Goal: Task Accomplishment & Management: Manage account settings

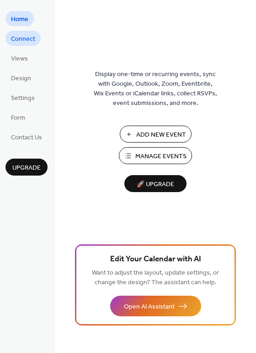
click at [29, 38] on span "Connect" at bounding box center [23, 39] width 24 height 10
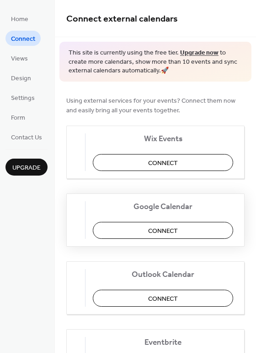
click at [178, 229] on span "Connect" at bounding box center [163, 231] width 30 height 10
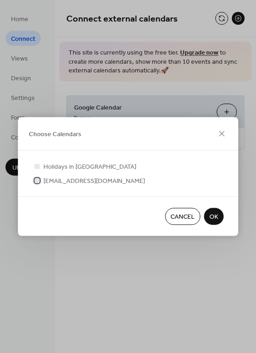
click at [67, 184] on span "[EMAIL_ADDRESS][DOMAIN_NAME]" at bounding box center [95, 181] width 102 height 10
click at [215, 218] on span "OK" at bounding box center [214, 217] width 9 height 10
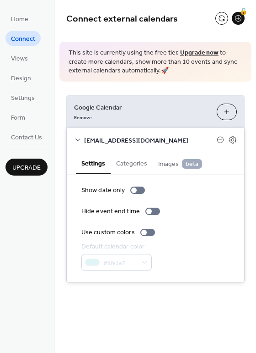
click at [133, 158] on button "Categories" at bounding box center [132, 162] width 42 height 21
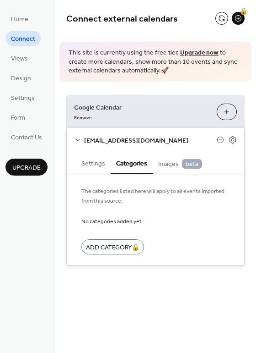
click at [96, 164] on button "Settings" at bounding box center [93, 162] width 35 height 21
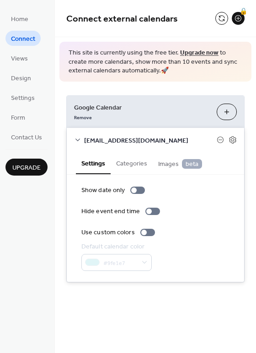
click at [33, 38] on span "Connect" at bounding box center [23, 39] width 24 height 10
click at [150, 116] on div "Remove" at bounding box center [142, 117] width 136 height 10
click at [225, 112] on button "Choose Calendars" at bounding box center [227, 112] width 20 height 16
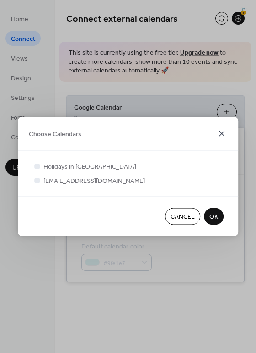
click at [224, 131] on icon at bounding box center [222, 133] width 11 height 11
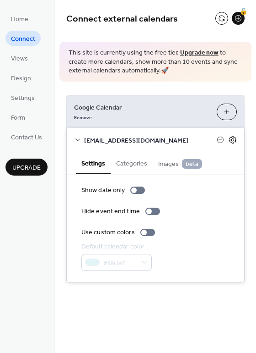
click at [234, 139] on icon at bounding box center [233, 139] width 3 height 3
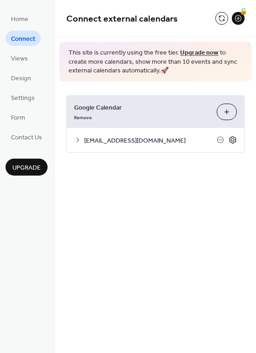
click at [234, 139] on icon at bounding box center [233, 139] width 3 height 3
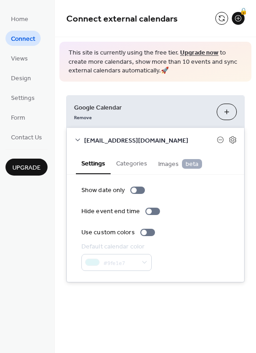
click at [128, 261] on div "#9fe1e7" at bounding box center [117, 262] width 71 height 17
click at [138, 261] on div "#9fe1e7" at bounding box center [117, 262] width 71 height 17
click at [31, 139] on span "Contact Us" at bounding box center [26, 138] width 31 height 10
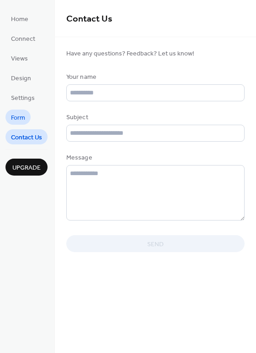
click at [19, 114] on span "Form" at bounding box center [18, 118] width 14 height 10
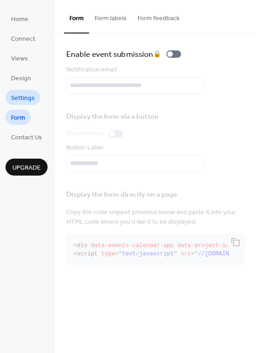
click at [16, 97] on span "Settings" at bounding box center [23, 98] width 24 height 10
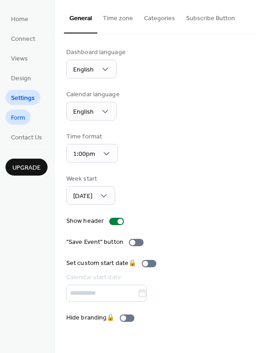
click at [23, 113] on span "Form" at bounding box center [18, 118] width 14 height 10
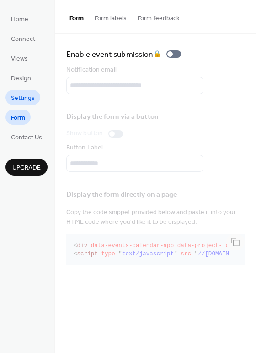
click at [20, 99] on span "Settings" at bounding box center [23, 98] width 24 height 10
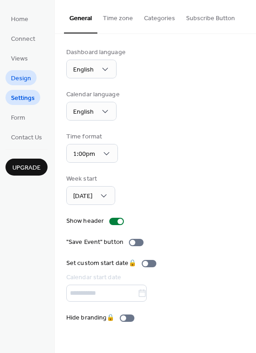
click at [21, 83] on span "Design" at bounding box center [21, 79] width 20 height 10
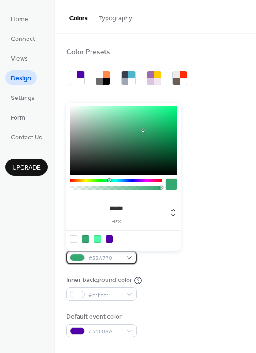
click at [114, 256] on span "#35A770" at bounding box center [105, 258] width 34 height 10
type input "*******"
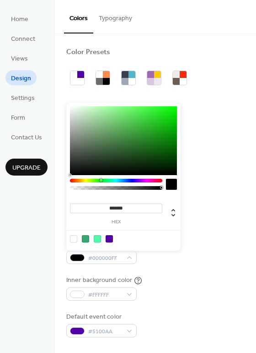
drag, startPoint x: 125, startPoint y: 174, endPoint x: 141, endPoint y: 177, distance: 16.3
click at [135, 177] on div "******* hex" at bounding box center [123, 177] width 114 height 148
drag, startPoint x: 141, startPoint y: 177, endPoint x: 152, endPoint y: 181, distance: 12.0
click at [152, 181] on div "******* hex" at bounding box center [123, 177] width 114 height 148
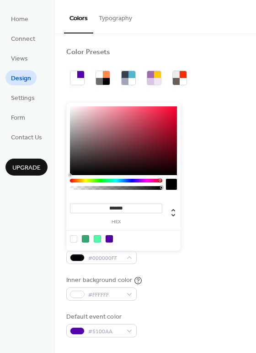
click at [160, 181] on div at bounding box center [116, 181] width 93 height 4
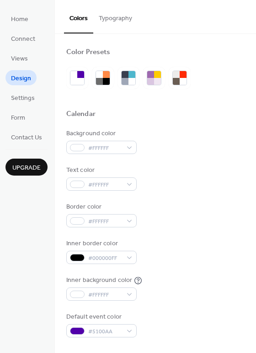
click at [218, 257] on div "Inner border color #000000FF" at bounding box center [155, 251] width 179 height 25
click at [118, 23] on button "Typography" at bounding box center [115, 16] width 44 height 33
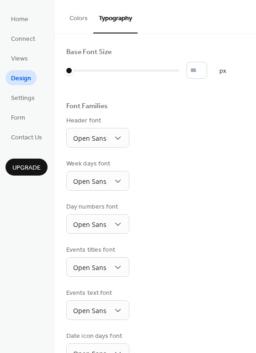
click at [82, 19] on button "Colors" at bounding box center [78, 16] width 29 height 33
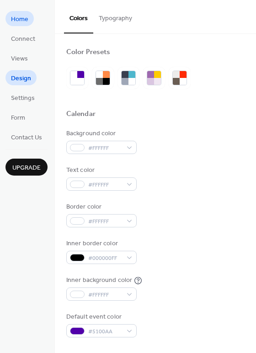
click at [23, 21] on span "Home" at bounding box center [19, 20] width 17 height 10
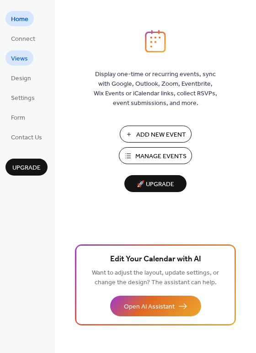
drag, startPoint x: 23, startPoint y: 65, endPoint x: 23, endPoint y: 70, distance: 5.0
click at [23, 65] on link "Views" at bounding box center [19, 57] width 28 height 15
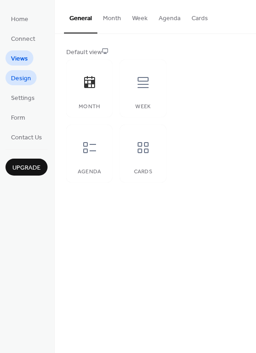
click at [23, 79] on span "Design" at bounding box center [21, 79] width 20 height 10
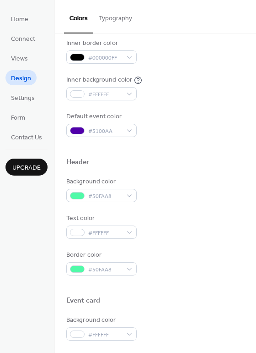
scroll to position [229, 0]
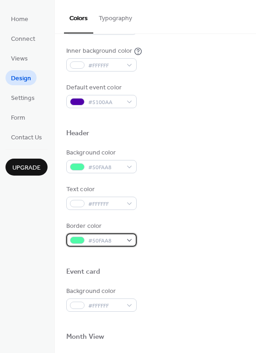
click at [110, 239] on span "#50FAA8" at bounding box center [105, 241] width 34 height 10
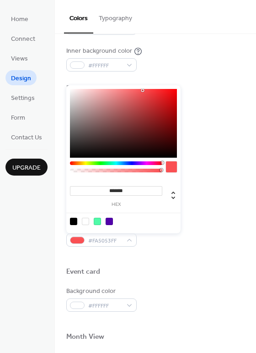
drag, startPoint x: 108, startPoint y: 162, endPoint x: 175, endPoint y: 167, distance: 67.5
click at [175, 167] on div at bounding box center [123, 169] width 107 height 16
type input "*******"
drag, startPoint x: 88, startPoint y: 127, endPoint x: 63, endPoint y: 167, distance: 47.3
click at [63, 167] on body "Home Connect Views Design Settings Form Contact Us Upgrade Design Upgrade Color…" at bounding box center [128, 176] width 256 height 353
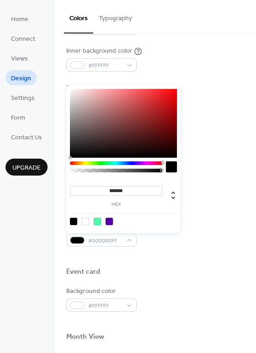
click at [39, 224] on div "Home Connect Views Design Settings Form Contact Us Upgrade" at bounding box center [27, 176] width 55 height 353
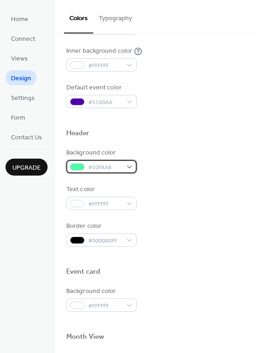
click at [89, 164] on span "#50FAA8" at bounding box center [105, 168] width 34 height 10
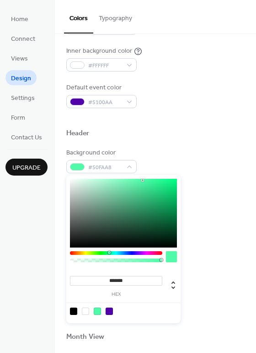
drag, startPoint x: 69, startPoint y: 225, endPoint x: 74, endPoint y: 245, distance: 20.7
click at [74, 245] on div "******* hex" at bounding box center [123, 249] width 114 height 148
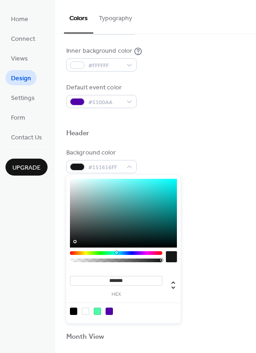
type input "*******"
drag, startPoint x: 81, startPoint y: 240, endPoint x: 65, endPoint y: 257, distance: 23.3
click at [65, 257] on body "Home Connect Views Design Settings Form Contact Us Upgrade Design Upgrade Color…" at bounding box center [128, 176] width 256 height 353
click at [38, 262] on div "Home Connect Views Design Settings Form Contact Us Upgrade" at bounding box center [27, 176] width 55 height 353
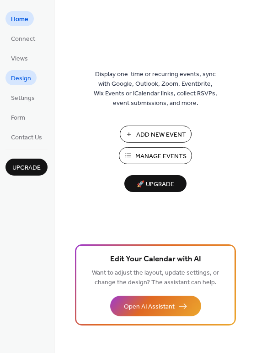
click at [25, 78] on span "Design" at bounding box center [21, 79] width 20 height 10
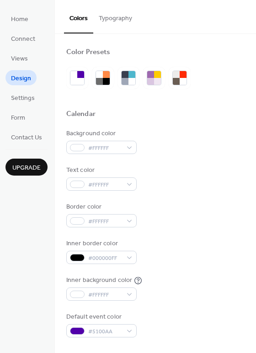
click at [121, 14] on button "Typography" at bounding box center [115, 16] width 44 height 33
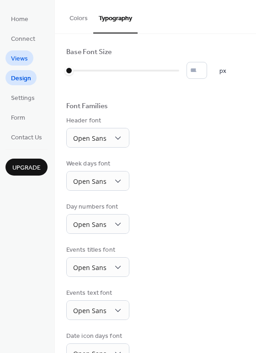
click at [28, 58] on link "Views" at bounding box center [19, 57] width 28 height 15
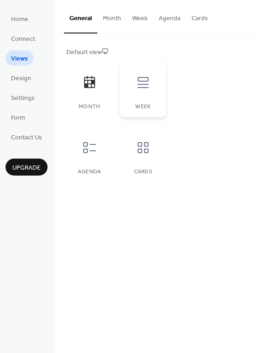
click at [137, 86] on icon at bounding box center [143, 82] width 15 height 15
click at [96, 152] on icon at bounding box center [89, 147] width 15 height 15
click at [96, 96] on div at bounding box center [89, 82] width 27 height 27
click at [138, 100] on div "Week" at bounding box center [143, 89] width 46 height 58
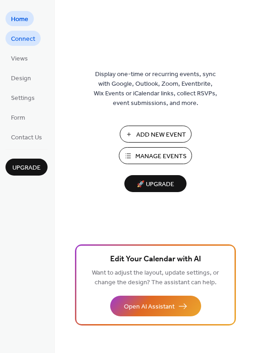
click at [34, 44] on span "Connect" at bounding box center [23, 39] width 24 height 10
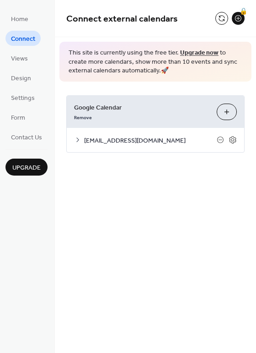
click at [201, 54] on link "Upgrade now" at bounding box center [199, 53] width 38 height 12
click at [147, 102] on div "Google Calendar Remove Choose Calendars" at bounding box center [156, 112] width 178 height 32
click at [145, 104] on span "Google Calendar" at bounding box center [142, 108] width 136 height 10
click at [225, 18] on button at bounding box center [222, 18] width 13 height 13
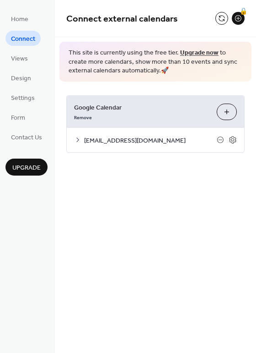
click at [77, 139] on icon at bounding box center [77, 139] width 7 height 7
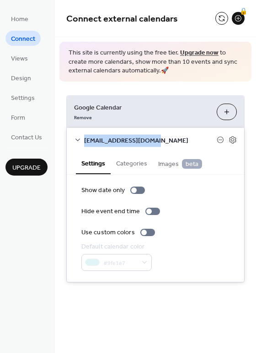
click at [77, 139] on icon at bounding box center [77, 139] width 7 height 7
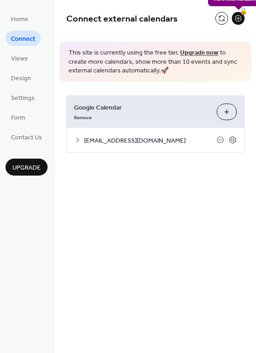
click at [239, 17] on div "🔒" at bounding box center [238, 18] width 13 height 13
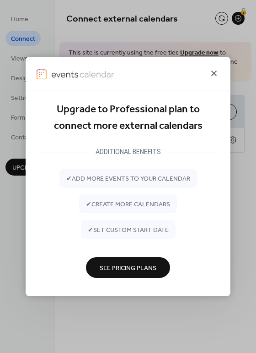
click at [215, 76] on icon at bounding box center [214, 73] width 11 height 11
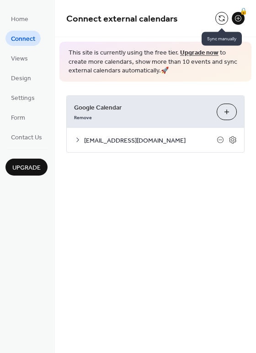
click at [223, 23] on button at bounding box center [222, 18] width 13 height 13
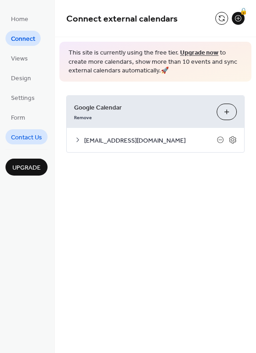
click at [13, 133] on span "Contact Us" at bounding box center [26, 138] width 31 height 10
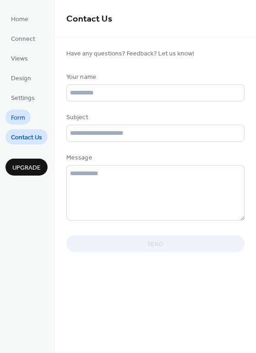
click at [16, 117] on span "Form" at bounding box center [18, 118] width 14 height 10
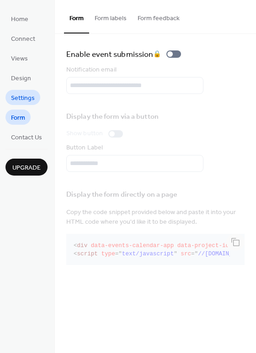
click at [19, 98] on span "Settings" at bounding box center [23, 98] width 24 height 10
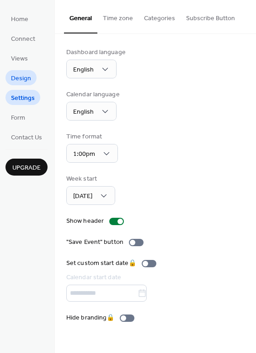
click at [22, 79] on span "Design" at bounding box center [21, 79] width 20 height 10
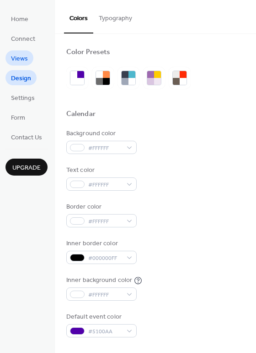
click at [22, 57] on span "Views" at bounding box center [19, 59] width 17 height 10
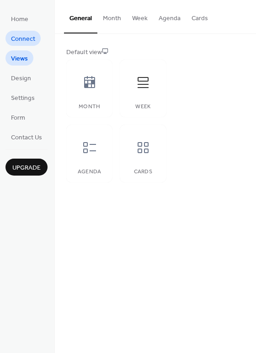
click at [23, 37] on span "Connect" at bounding box center [23, 39] width 24 height 10
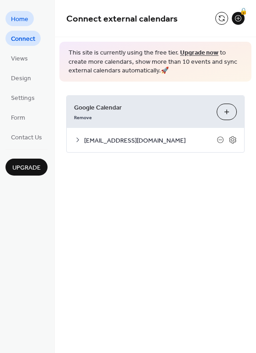
click at [22, 26] on link "Home" at bounding box center [19, 18] width 28 height 15
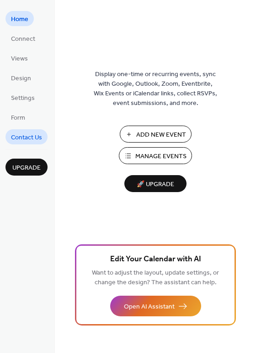
click at [30, 137] on span "Contact Us" at bounding box center [26, 138] width 31 height 10
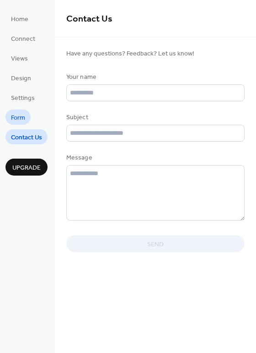
click at [25, 114] on span "Form" at bounding box center [18, 118] width 14 height 10
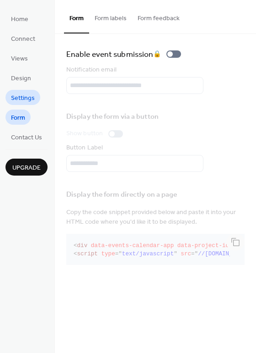
click at [26, 99] on span "Settings" at bounding box center [23, 98] width 24 height 10
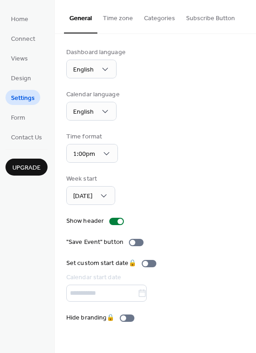
click at [163, 18] on button "Categories" at bounding box center [160, 16] width 42 height 33
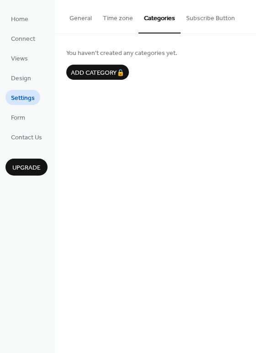
click at [120, 18] on button "Time zone" at bounding box center [118, 16] width 41 height 33
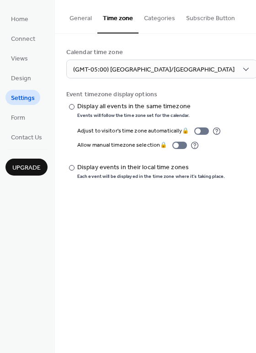
click at [232, 18] on button "Subscribe Button" at bounding box center [211, 16] width 60 height 33
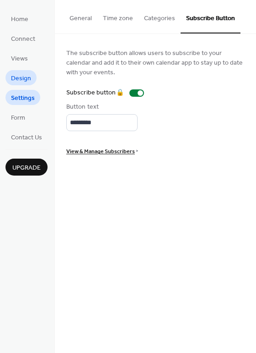
click at [18, 74] on span "Design" at bounding box center [21, 79] width 20 height 10
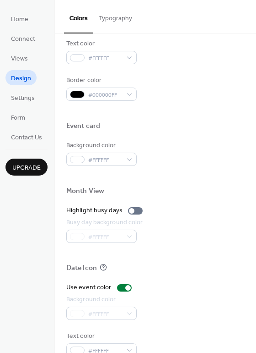
scroll to position [392, 0]
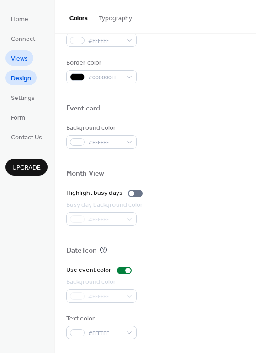
click at [30, 57] on link "Views" at bounding box center [19, 57] width 28 height 15
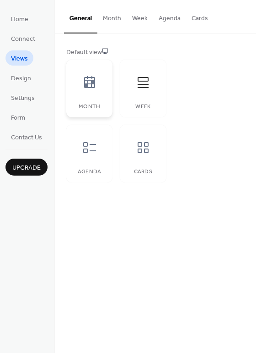
click at [88, 85] on icon at bounding box center [89, 82] width 11 height 12
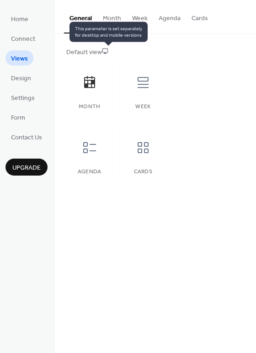
click at [109, 50] on icon at bounding box center [105, 51] width 6 height 6
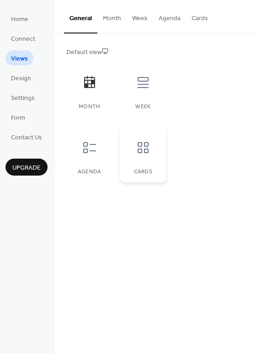
click at [143, 148] on icon at bounding box center [143, 147] width 15 height 15
click at [98, 49] on div "Default view" at bounding box center [154, 53] width 177 height 10
click at [87, 85] on icon at bounding box center [89, 82] width 11 height 12
click at [196, 17] on button "Cards" at bounding box center [199, 16] width 27 height 33
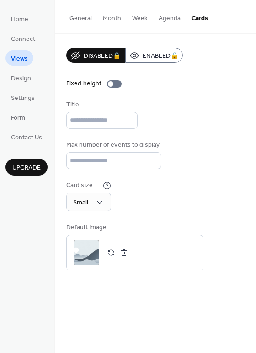
click at [172, 18] on button "Agenda" at bounding box center [169, 16] width 33 height 33
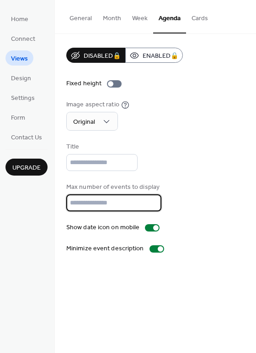
drag, startPoint x: 106, startPoint y: 205, endPoint x: 34, endPoint y: 205, distance: 71.9
click at [34, 205] on div "Home Connect Views Design Settings Form Contact Us Upgrade Views Upgrade Genera…" at bounding box center [128, 176] width 256 height 353
click at [202, 190] on div "Max number of events to display **" at bounding box center [155, 196] width 179 height 29
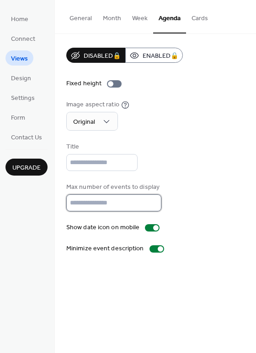
click at [152, 199] on input "**" at bounding box center [113, 202] width 95 height 17
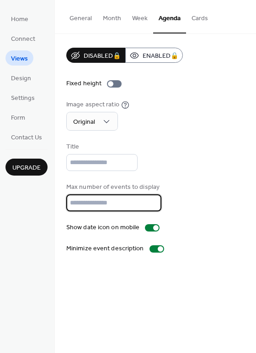
click at [152, 199] on input "**" at bounding box center [113, 202] width 95 height 17
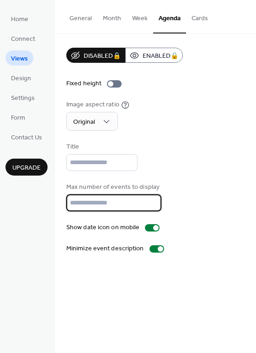
click at [152, 199] on input "**" at bounding box center [113, 202] width 95 height 17
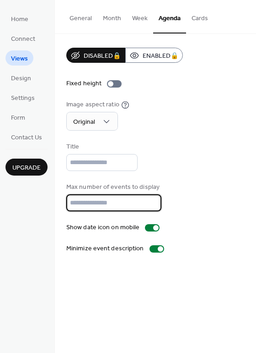
click at [152, 199] on input "**" at bounding box center [113, 202] width 95 height 17
click at [155, 206] on input "**" at bounding box center [113, 202] width 95 height 17
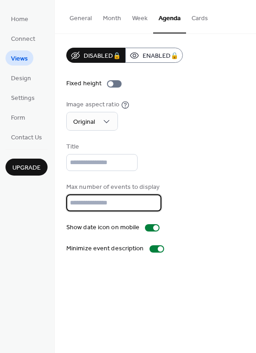
click at [155, 206] on input "**" at bounding box center [113, 202] width 95 height 17
click at [154, 206] on input "**" at bounding box center [113, 202] width 95 height 17
click at [152, 206] on input "**" at bounding box center [113, 202] width 95 height 17
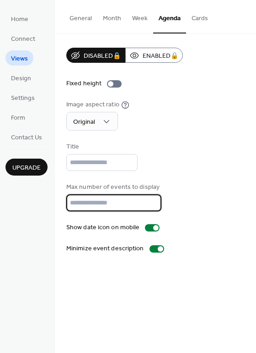
click at [152, 206] on input "**" at bounding box center [113, 202] width 95 height 17
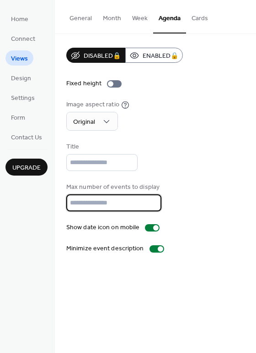
click at [152, 206] on input "**" at bounding box center [113, 202] width 95 height 17
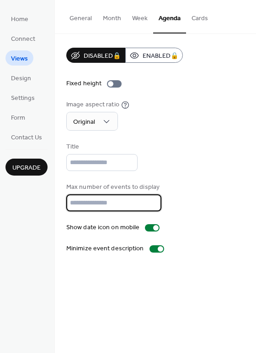
click at [152, 206] on input "**" at bounding box center [113, 202] width 95 height 17
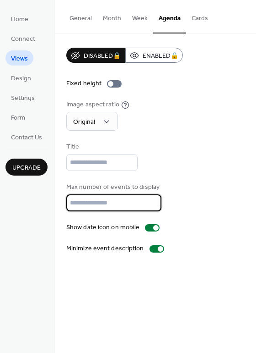
click at [152, 206] on input "**" at bounding box center [113, 202] width 95 height 17
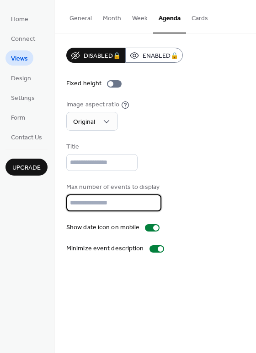
click at [152, 206] on input "**" at bounding box center [113, 202] width 95 height 17
click at [152, 206] on input "*" at bounding box center [113, 202] width 95 height 17
click at [149, 206] on input "*" at bounding box center [113, 202] width 95 height 17
click at [147, 206] on input "*" at bounding box center [113, 202] width 95 height 17
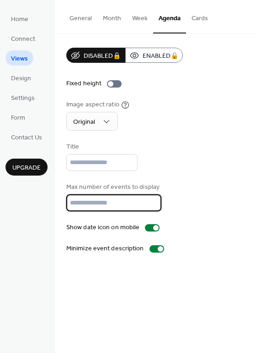
click at [147, 206] on input "*" at bounding box center [113, 202] width 95 height 17
click at [147, 205] on input "*" at bounding box center [113, 202] width 95 height 17
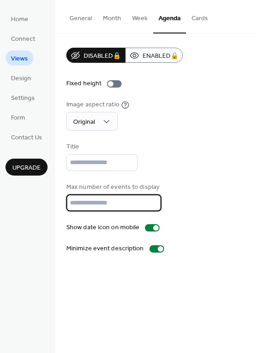
click at [147, 205] on input "*" at bounding box center [113, 202] width 95 height 17
type input "*"
click at [153, 205] on input "*" at bounding box center [113, 202] width 95 height 17
click at [181, 187] on div "Max number of events to display *" at bounding box center [155, 196] width 179 height 29
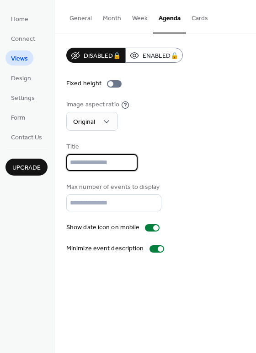
click at [120, 158] on input "text" at bounding box center [101, 162] width 71 height 17
type input "*"
type input "**********"
click at [202, 207] on div "Max number of events to display *" at bounding box center [155, 196] width 179 height 29
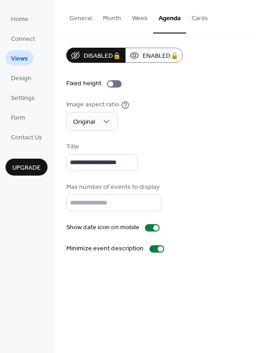
click at [214, 123] on div "Image aspect ratio Original" at bounding box center [155, 115] width 179 height 31
click at [138, 274] on div "**********" at bounding box center [156, 176] width 202 height 353
click at [154, 248] on div at bounding box center [157, 248] width 15 height 7
click at [159, 248] on div at bounding box center [160, 248] width 5 height 5
